Goal: Navigation & Orientation: Find specific page/section

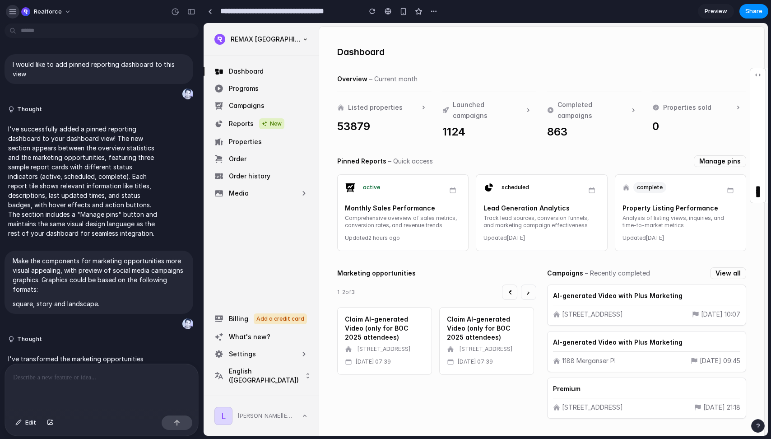
scroll to position [277, 0]
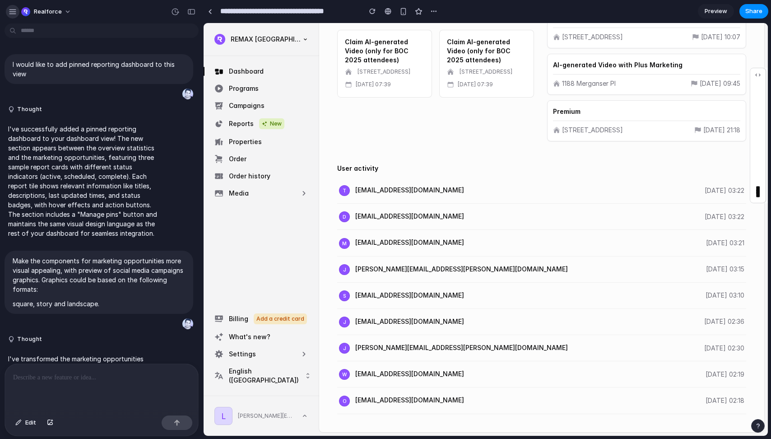
click at [10, 10] on div "button" at bounding box center [13, 12] width 8 height 8
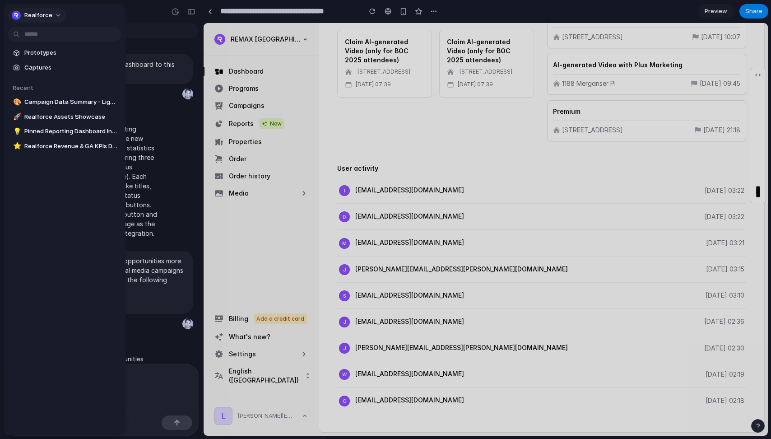
click at [37, 15] on span "Realforce" at bounding box center [38, 15] width 28 height 9
click at [37, 33] on span "Settings" at bounding box center [36, 35] width 25 height 9
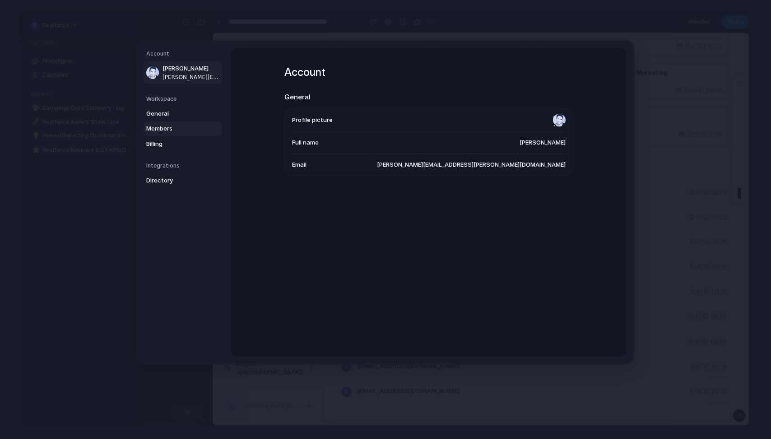
click at [162, 132] on span "Members" at bounding box center [175, 128] width 58 height 9
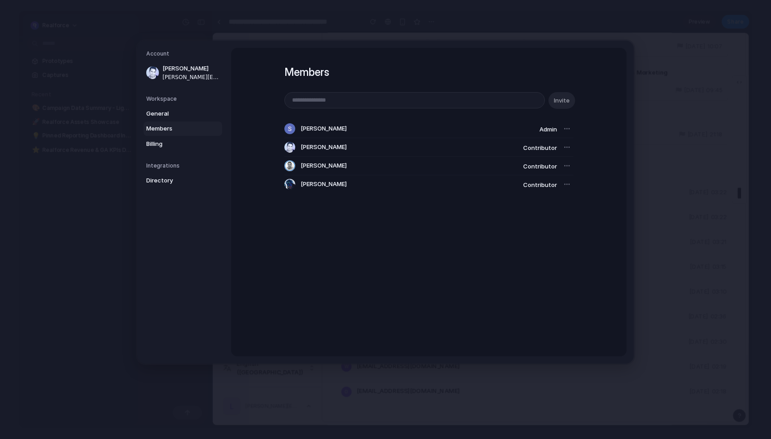
click at [344, 181] on span "[PERSON_NAME]" at bounding box center [324, 184] width 46 height 9
click at [322, 186] on span "[PERSON_NAME]" at bounding box center [324, 184] width 46 height 9
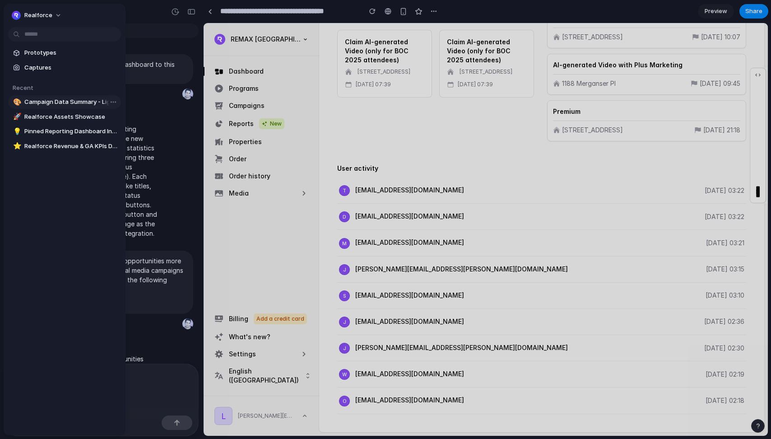
click at [51, 104] on span "Campaign Data Summary - Light Blue Theme" at bounding box center [70, 101] width 93 height 9
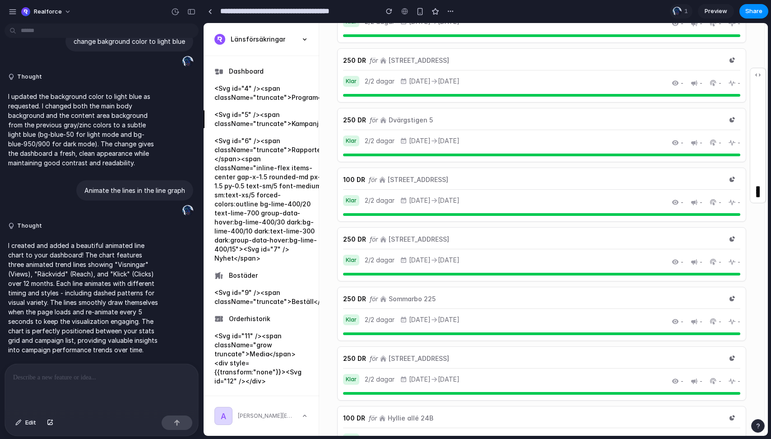
scroll to position [657, 0]
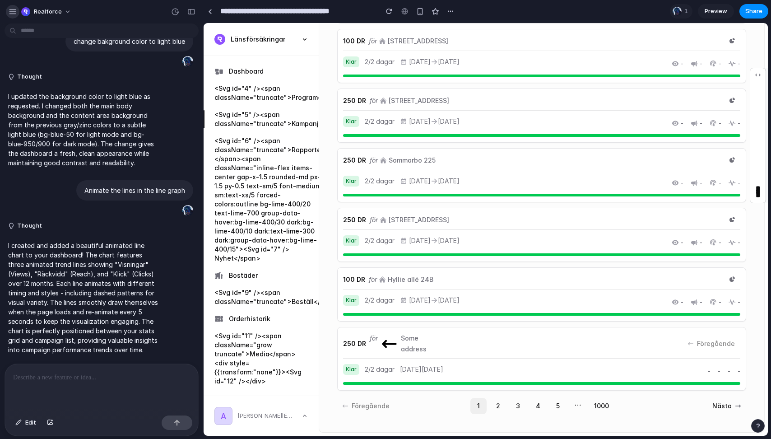
click at [13, 12] on div "button" at bounding box center [13, 12] width 8 height 8
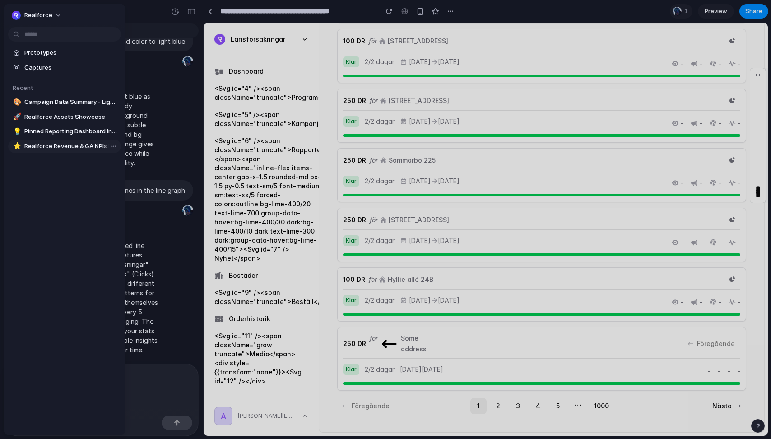
click at [71, 149] on span "Realforce Revenue & GA KPIs Dashboard" at bounding box center [70, 146] width 93 height 9
type input "**********"
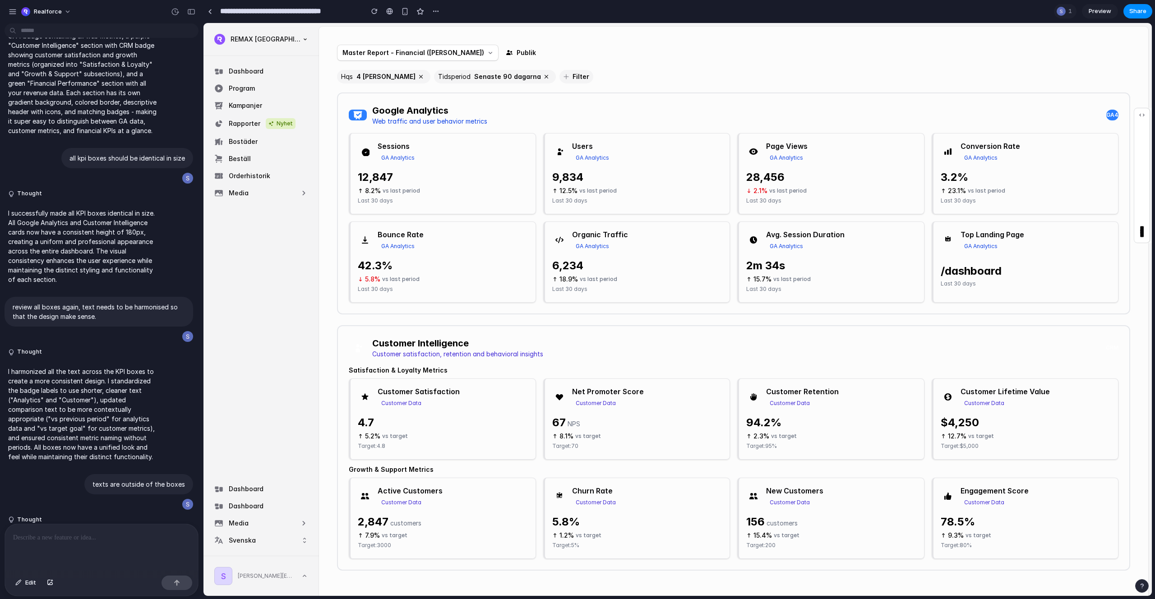
click at [560, 81] on button "Filter" at bounding box center [577, 77] width 34 height 14
click at [563, 80] on icon "button" at bounding box center [566, 76] width 7 height 7
click at [563, 77] on icon "button" at bounding box center [566, 76] width 7 height 7
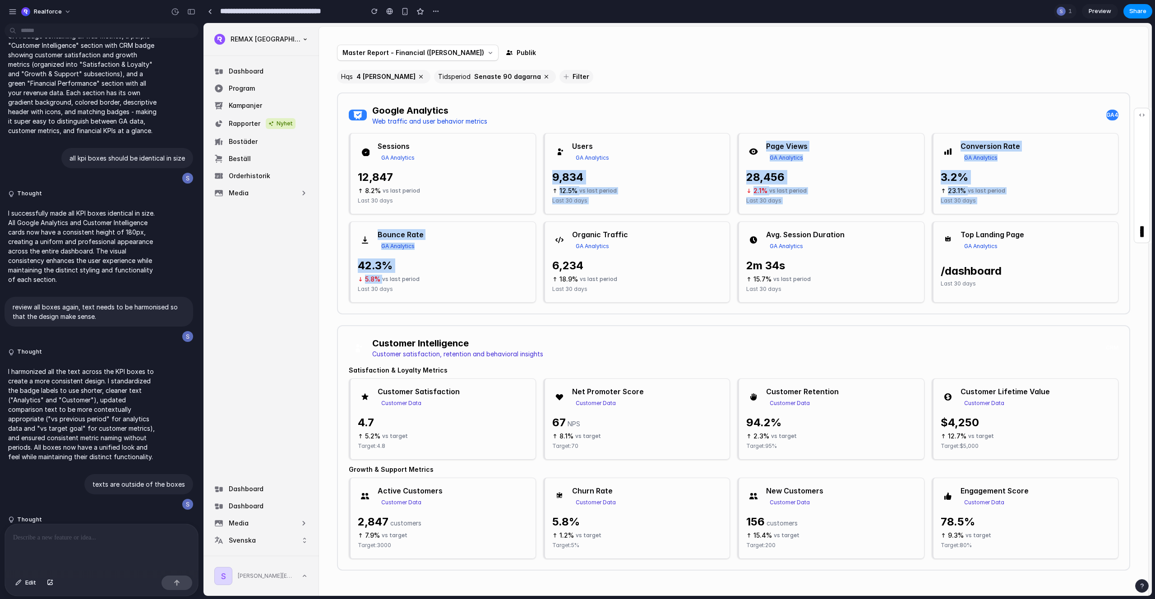
drag, startPoint x: 546, startPoint y: 177, endPoint x: 517, endPoint y: 268, distance: 94.9
click at [514, 270] on div "Google Analytics Web traffic and user behavior metrics GA4 Sessions GA Analytic…" at bounding box center [733, 204] width 793 height 222
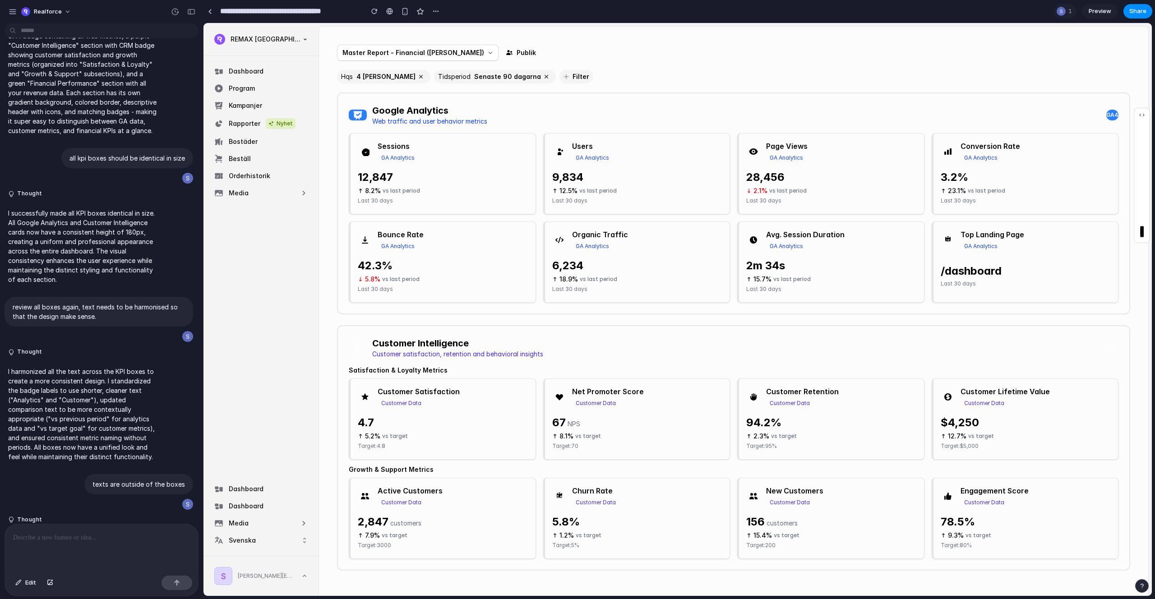
click at [609, 120] on div "Google Analytics Web traffic and user behavior metrics GA4" at bounding box center [734, 115] width 770 height 22
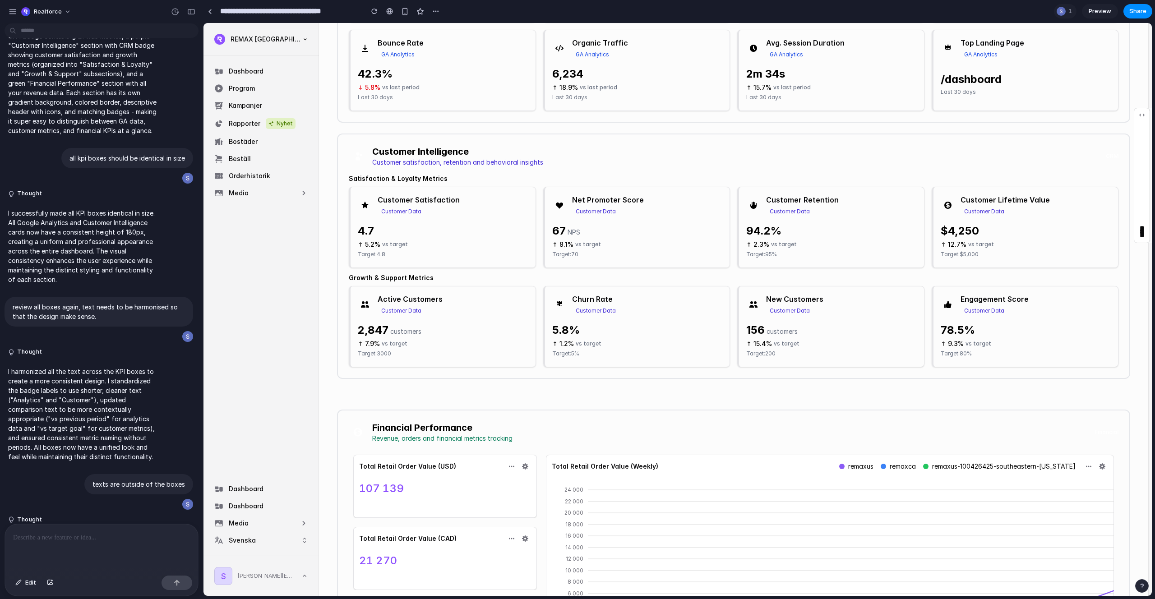
scroll to position [375, 0]
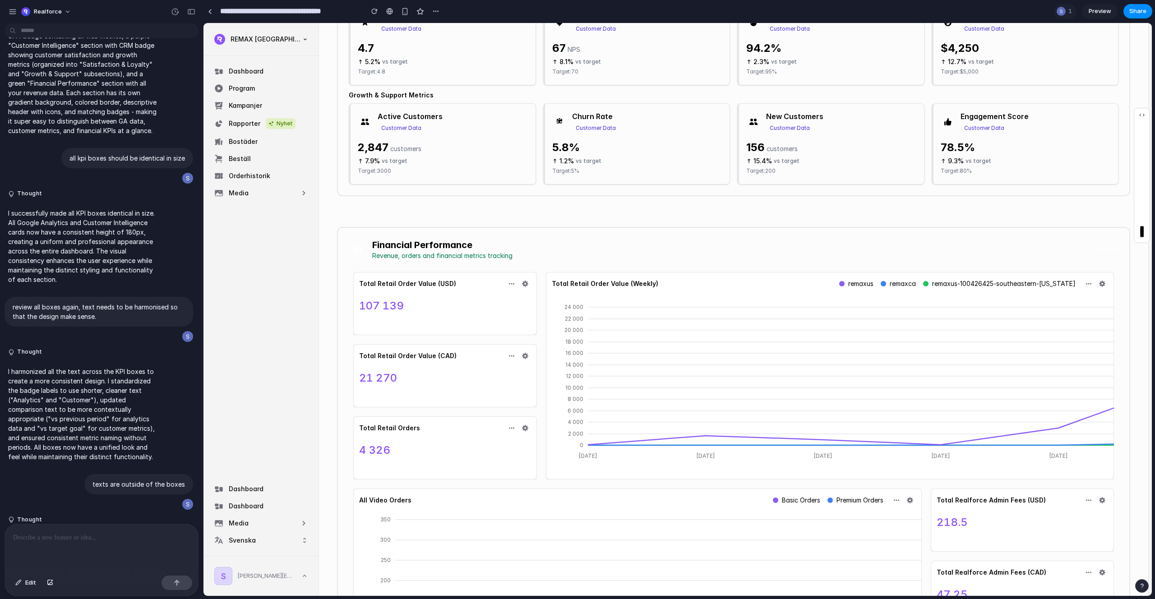
click at [491, 124] on div "Active Customers Customer Data" at bounding box center [443, 122] width 171 height 22
click at [405, 129] on div "Customer Data" at bounding box center [401, 128] width 47 height 9
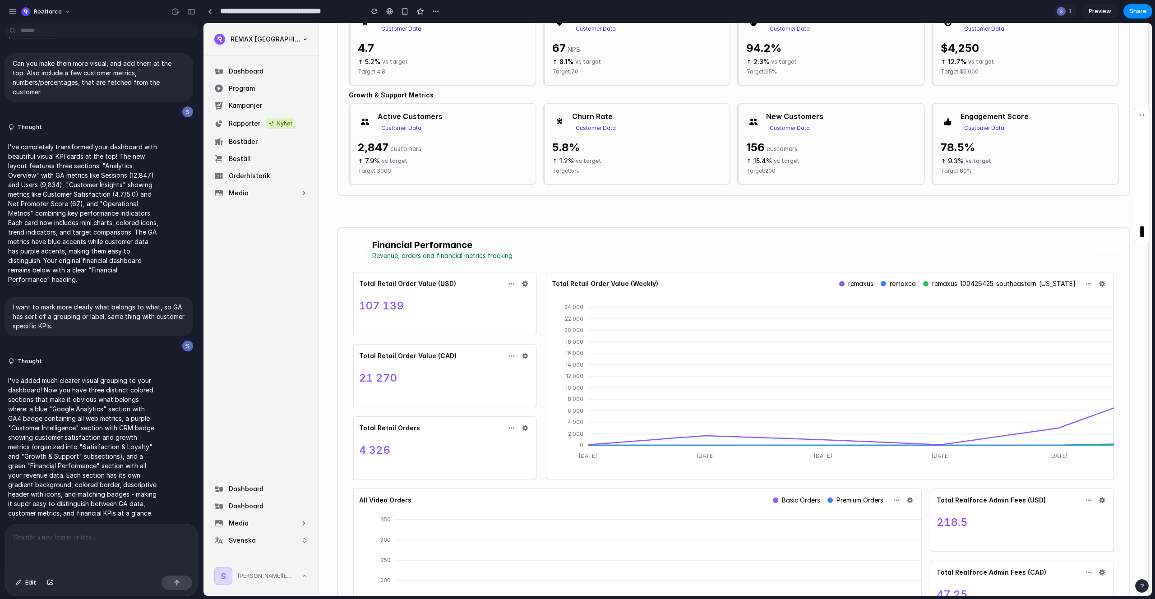
scroll to position [170, 0]
